Goal: Transaction & Acquisition: Download file/media

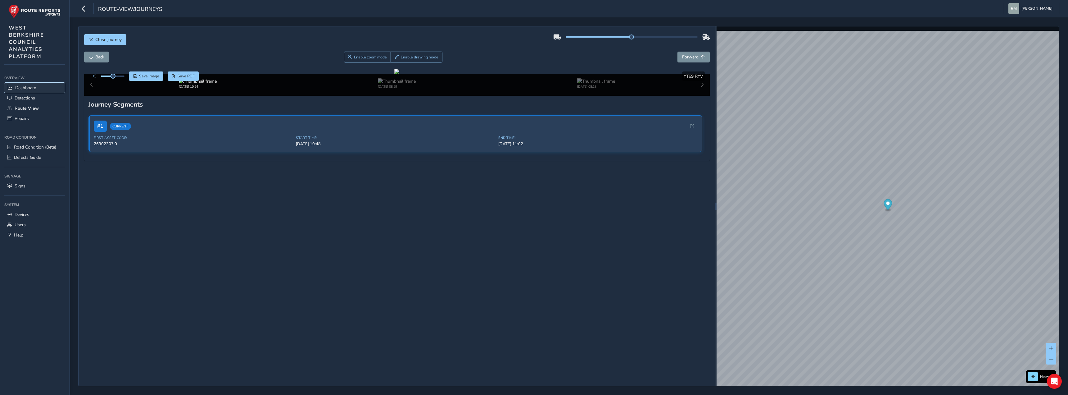
click at [36, 89] on span "Dashboard" at bounding box center [25, 88] width 21 height 6
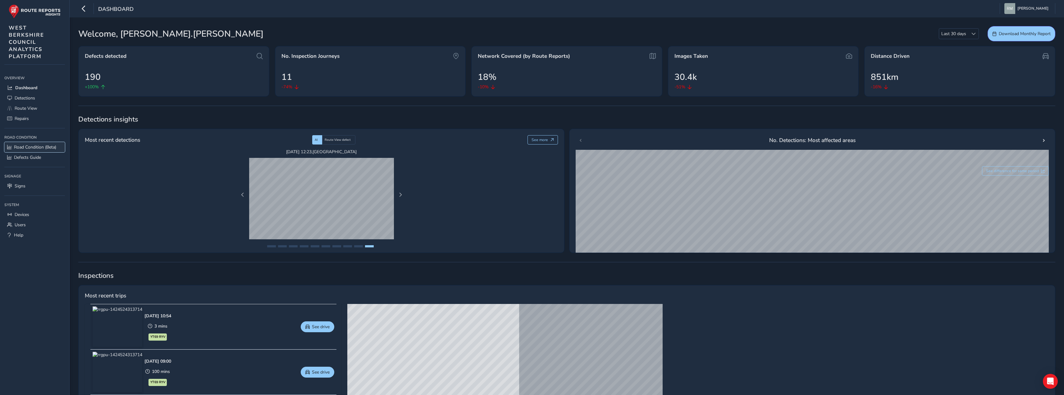
click at [34, 146] on span "Road Condition (Beta)" at bounding box center [35, 147] width 42 height 6
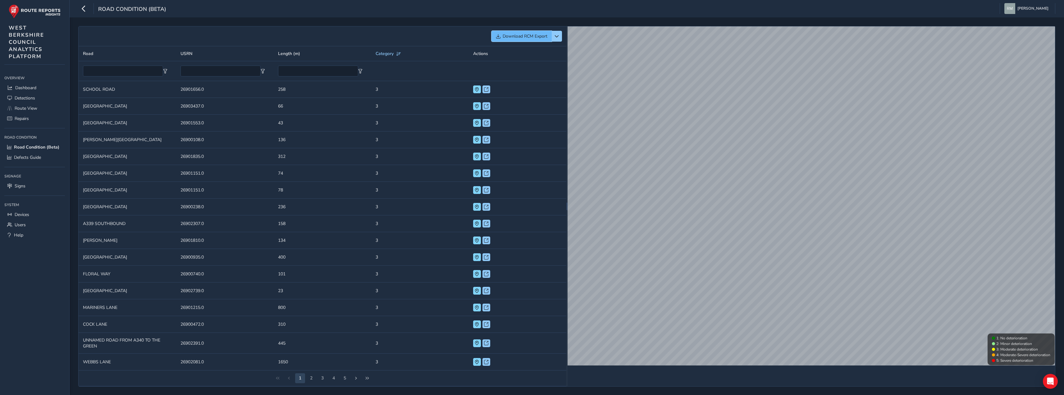
click at [511, 36] on span "Download RCM Export" at bounding box center [524, 36] width 45 height 6
click at [30, 88] on span "Dashboard" at bounding box center [25, 88] width 21 height 6
